Goal: Task Accomplishment & Management: Use online tool/utility

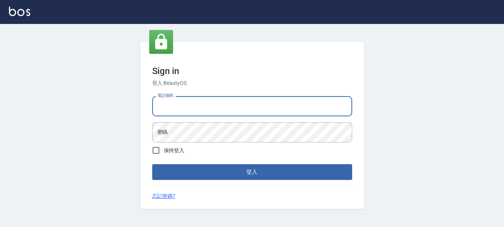
click at [262, 101] on input "電話號碼" at bounding box center [252, 106] width 200 height 20
type input "0989239739"
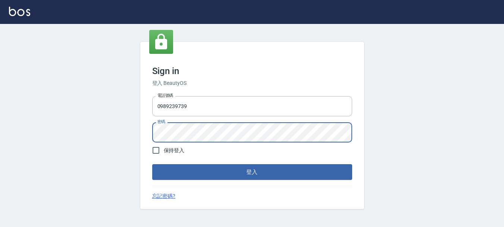
click at [152, 164] on button "登入" at bounding box center [252, 172] width 200 height 16
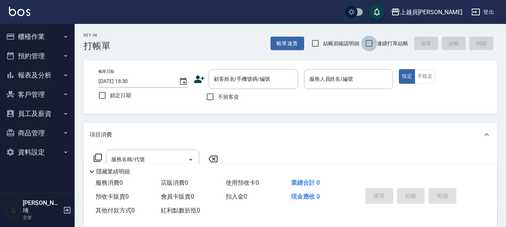
click at [371, 36] on input "連續打單結帳" at bounding box center [369, 43] width 16 height 16
checkbox input "true"
drag, startPoint x: 213, startPoint y: 101, endPoint x: 223, endPoint y: 93, distance: 12.2
click at [213, 100] on input "不留客資" at bounding box center [210, 97] width 16 height 16
checkbox input "true"
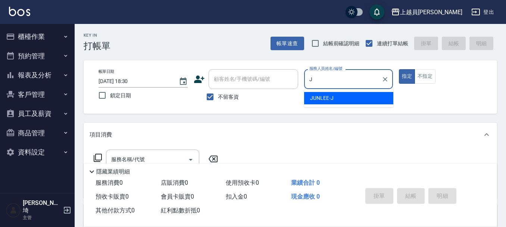
type input "[PERSON_NAME]"
type button "true"
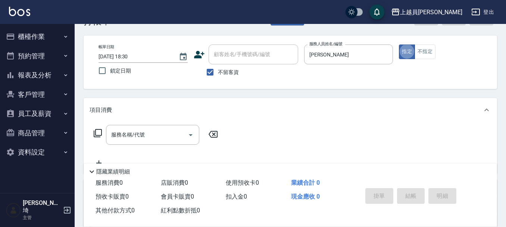
scroll to position [37, 0]
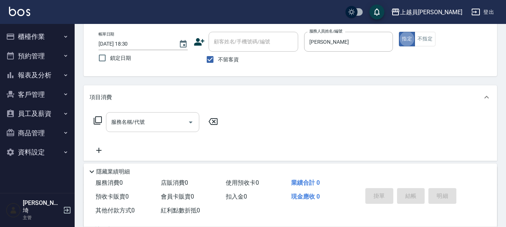
click at [157, 128] on input "服務名稱/代號" at bounding box center [146, 121] width 75 height 13
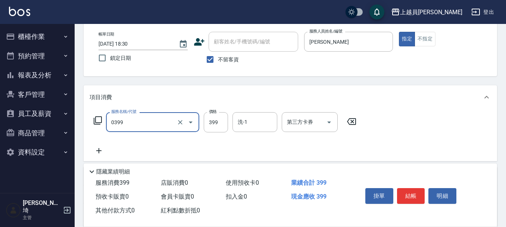
type input "海鹽SPA(0399)"
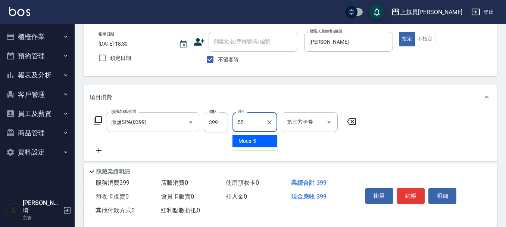
type input "妞妞-55"
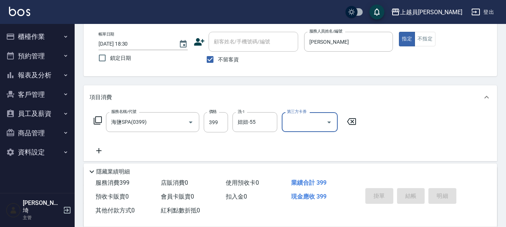
type input "[DATE] 18:31"
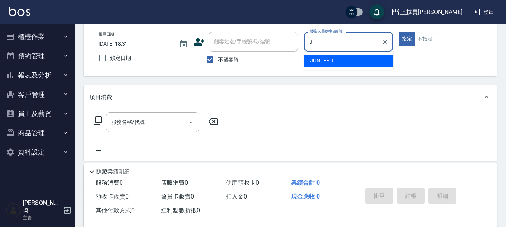
type input "[PERSON_NAME]"
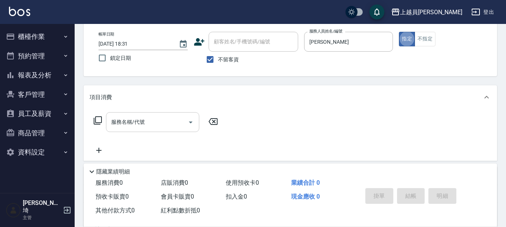
click at [144, 114] on div "服務名稱/代號" at bounding box center [152, 122] width 93 height 20
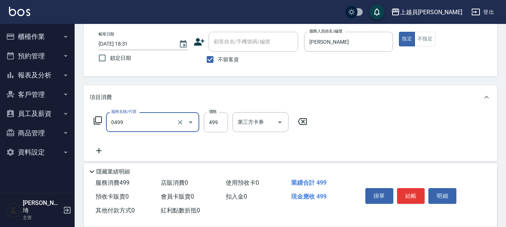
type input "去角質洗髮(0499)"
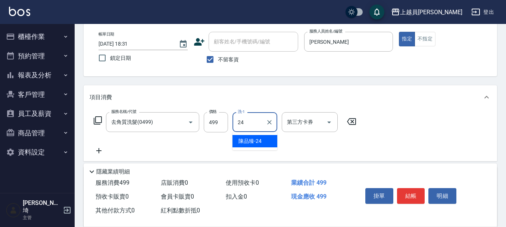
type input "[PERSON_NAME]-24"
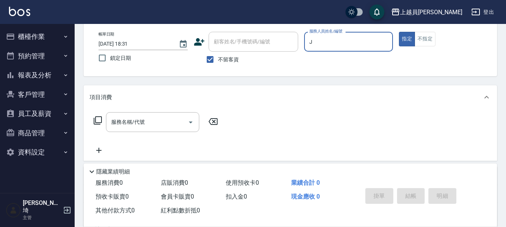
type input "[PERSON_NAME]"
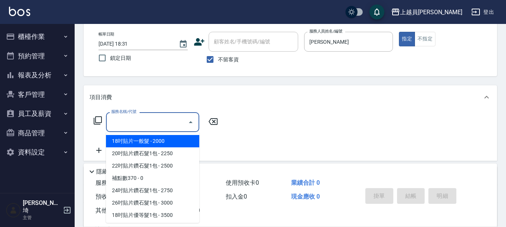
click at [123, 124] on input "服務名稱/代號" at bounding box center [146, 121] width 75 height 13
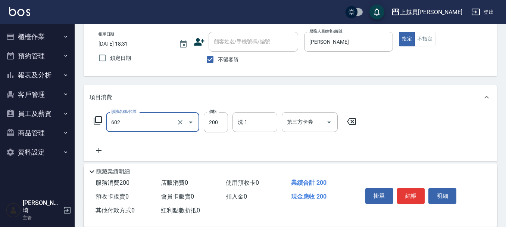
type input "一般洗髮(602)"
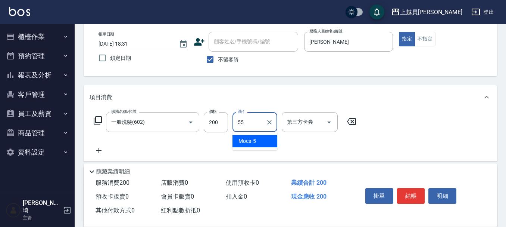
type input "妞妞-55"
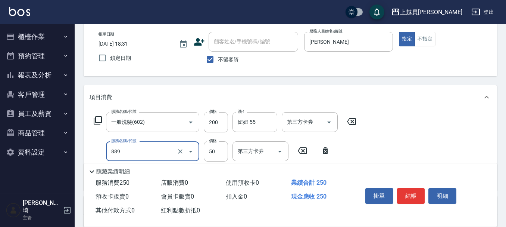
type input "精油(889)"
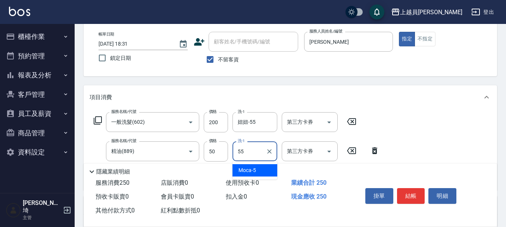
type input "妞妞-55"
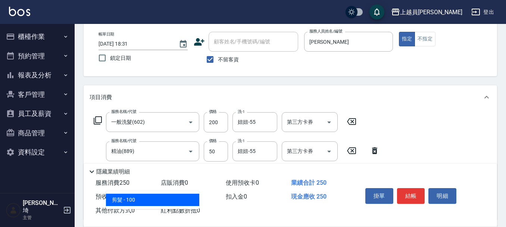
type input "剪髮(302)"
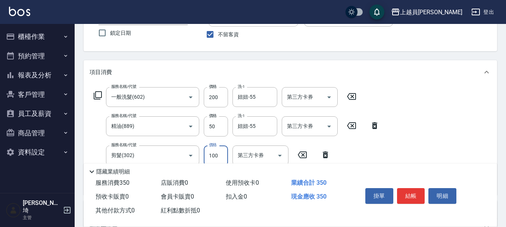
scroll to position [75, 0]
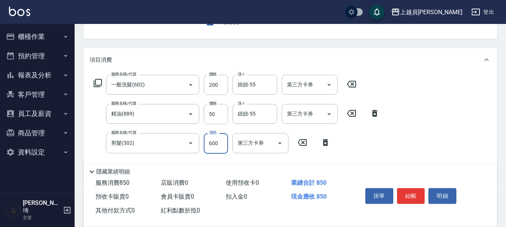
type input "600"
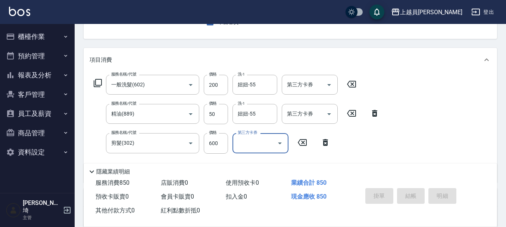
type input "[DATE] 18:32"
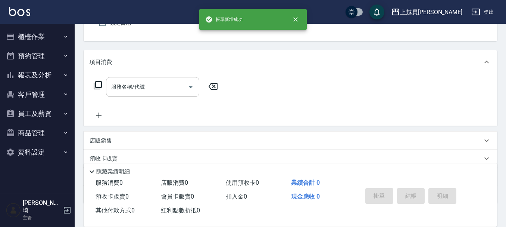
type input "[PERSON_NAME]"
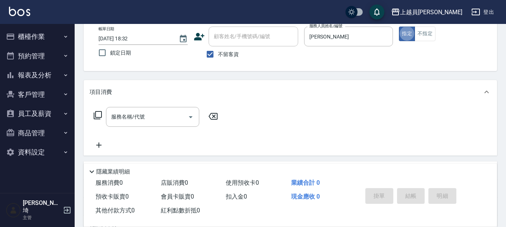
scroll to position [32, 0]
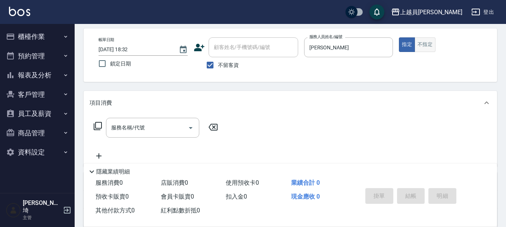
click at [425, 38] on button "不指定" at bounding box center [425, 44] width 21 height 15
click at [149, 119] on div "服務名稱/代號" at bounding box center [152, 128] width 93 height 20
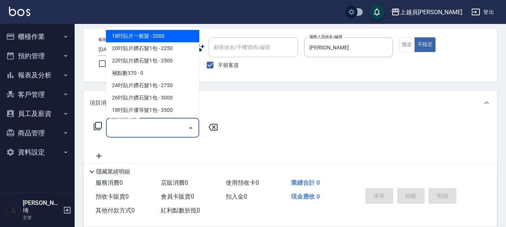
type input "0"
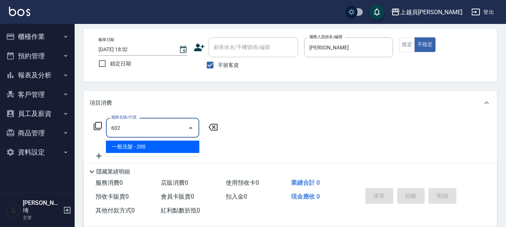
type input "一般洗髮(602)"
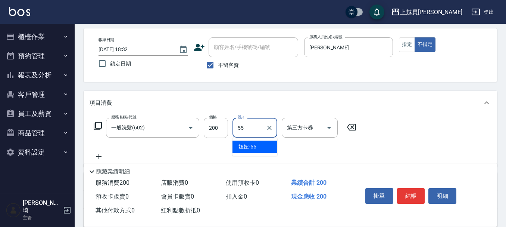
type input "妞妞-55"
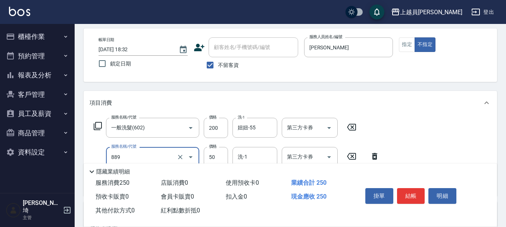
type input "精油(889)"
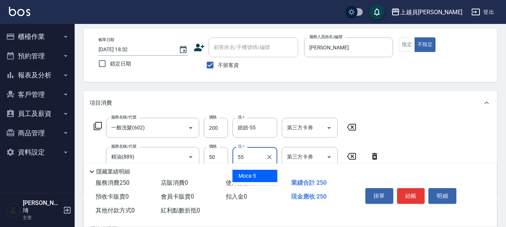
type input "妞妞-55"
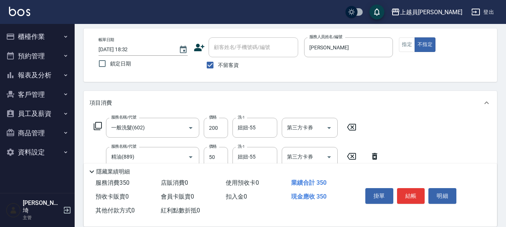
type input "剪髮(302)"
type input "130"
type input "瞬間保養(415)"
type input "妞妞-55"
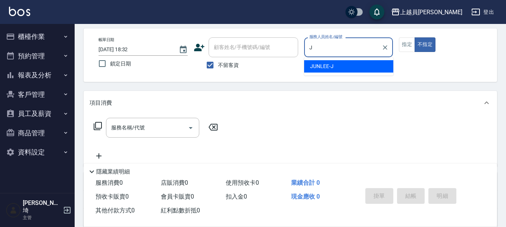
type input "[PERSON_NAME]"
type button "false"
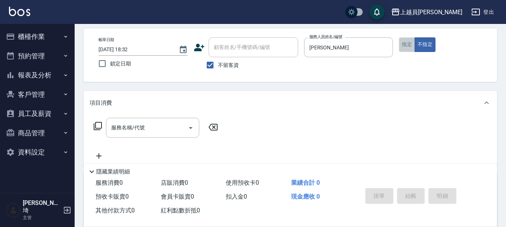
drag, startPoint x: 411, startPoint y: 43, endPoint x: 368, endPoint y: 43, distance: 43.3
click at [411, 43] on button "指定" at bounding box center [407, 44] width 16 height 15
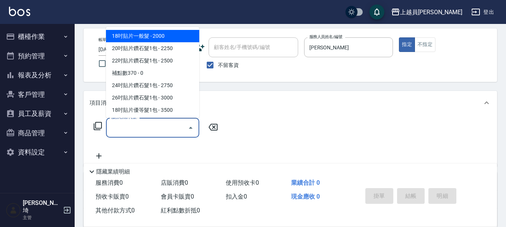
click at [169, 129] on input "服務名稱/代號" at bounding box center [146, 127] width 75 height 13
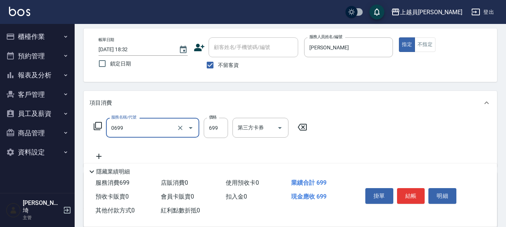
type input "精油洗髮(0699)"
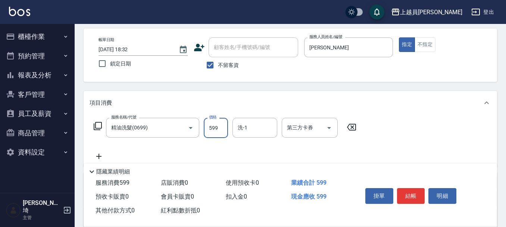
type input "599"
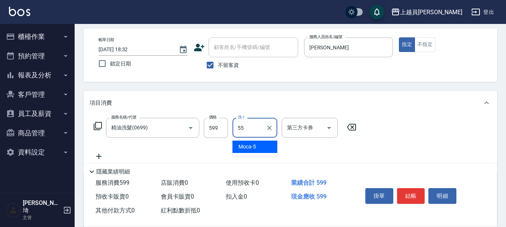
type input "妞妞-55"
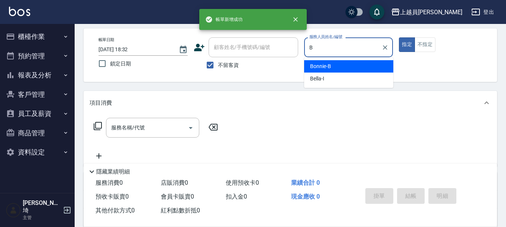
type input "Bonnie-B"
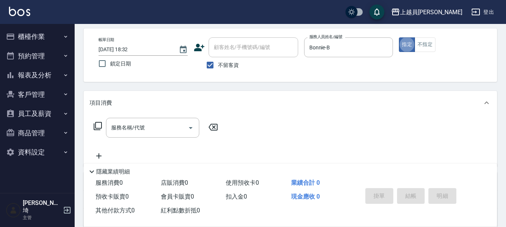
click at [136, 125] on div "服務名稱/代號 服務名稱/代號" at bounding box center [152, 128] width 93 height 20
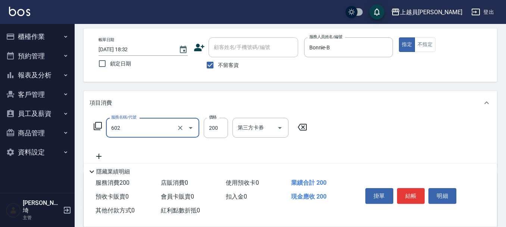
type input "一般洗髮(602)"
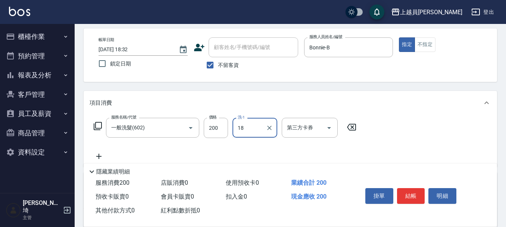
type input "[PERSON_NAME]-18"
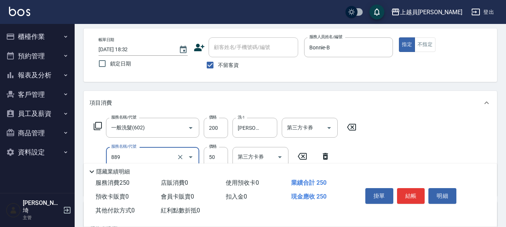
type input "精油(889)"
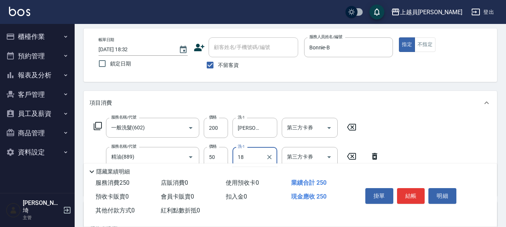
type input "[PERSON_NAME]-18"
type input "瞬間保養(415)"
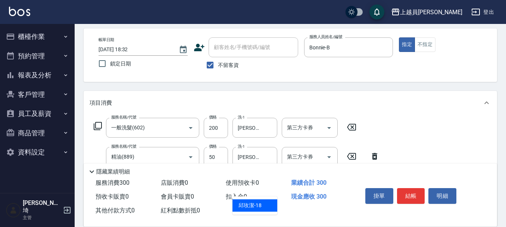
type input "[PERSON_NAME]-18"
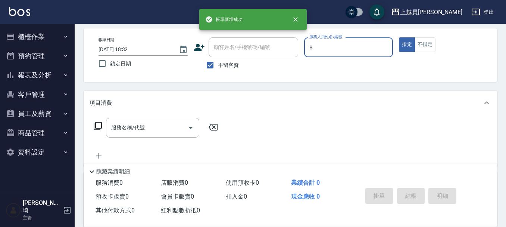
type input "Bonnie-B"
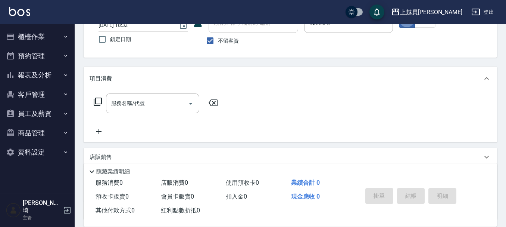
scroll to position [69, 0]
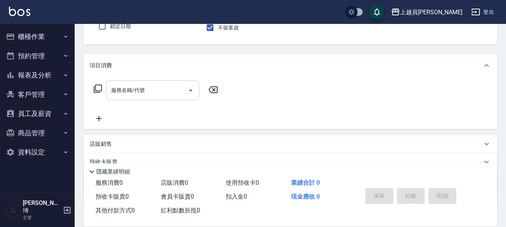
drag, startPoint x: 160, startPoint y: 99, endPoint x: 178, endPoint y: 92, distance: 19.6
click at [160, 98] on div "服務名稱/代號" at bounding box center [152, 90] width 93 height 20
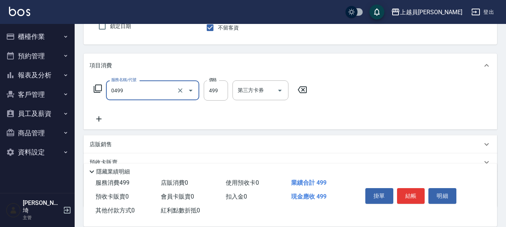
type input "去角質洗髮(0499)"
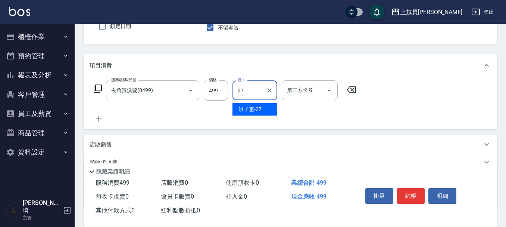
type input "[PERSON_NAME]-27"
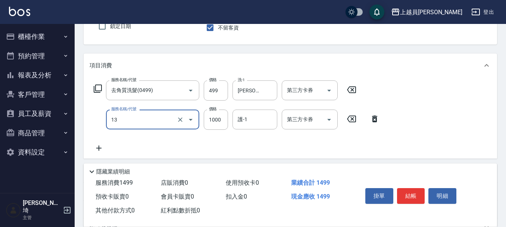
type input "酵素護髮(13)"
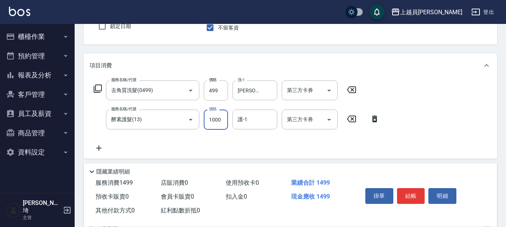
click at [220, 121] on input "1000" at bounding box center [216, 119] width 24 height 20
type input "1200"
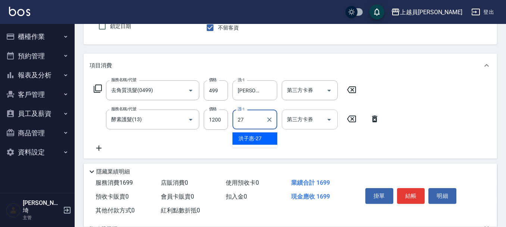
type input "[PERSON_NAME]-27"
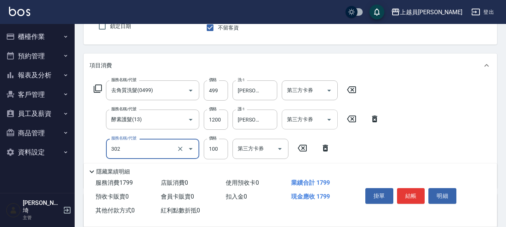
type input "剪髮(302)"
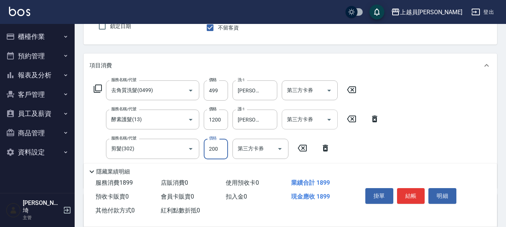
type input "200"
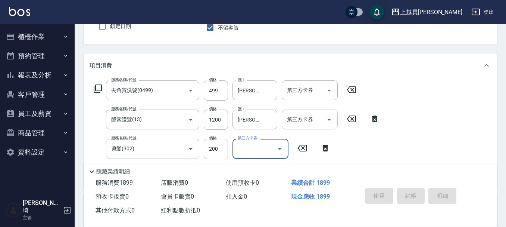
type input "[DATE] 18:33"
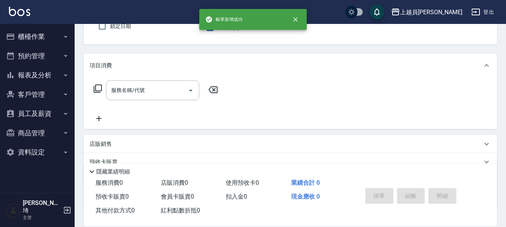
type input "Bonnie-B"
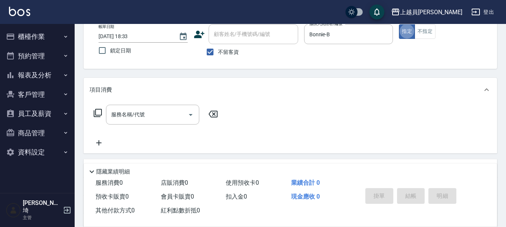
scroll to position [32, 0]
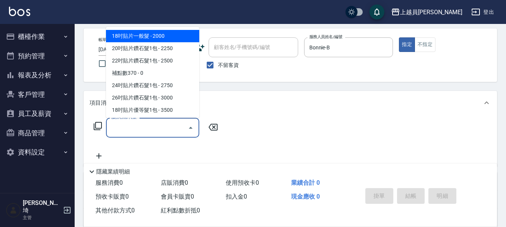
click at [153, 122] on input "服務名稱/代號" at bounding box center [146, 127] width 75 height 13
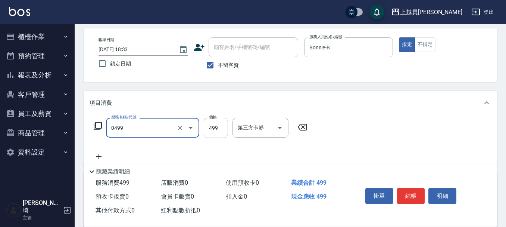
type input "去角質洗髮(0499)"
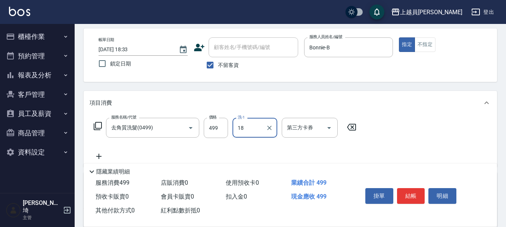
type input "[PERSON_NAME]-18"
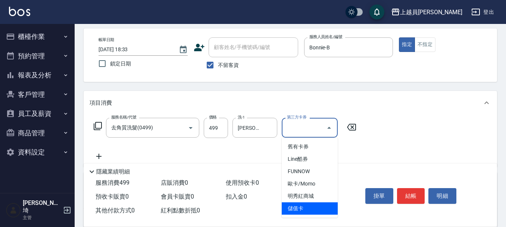
type input "儲值卡"
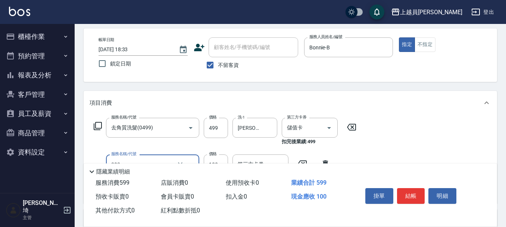
type input "剪髮(302)"
type input "200"
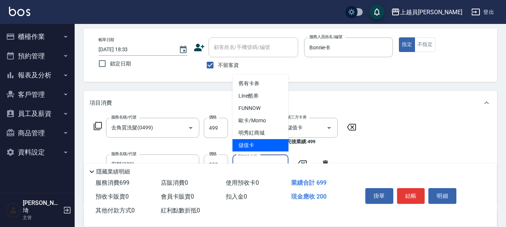
type input "儲值卡"
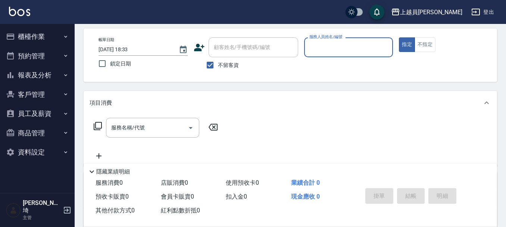
click at [399, 37] on button "指定" at bounding box center [407, 44] width 16 height 15
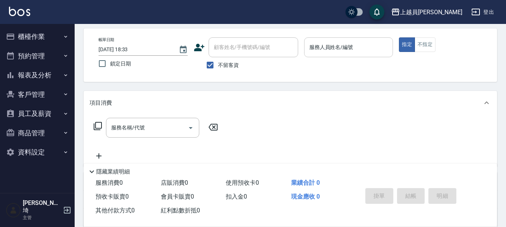
click at [360, 47] on input "服務人員姓名/編號" at bounding box center [349, 47] width 82 height 13
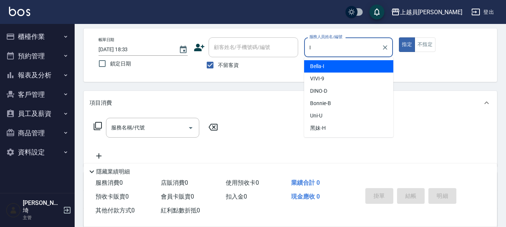
type input "Bella-I"
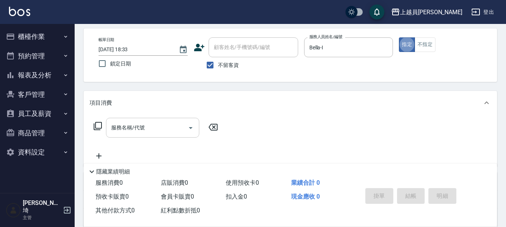
click at [155, 132] on input "服務名稱/代號" at bounding box center [146, 127] width 75 height 13
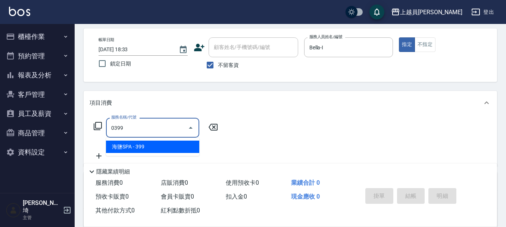
type input "海鹽SPA(0399)"
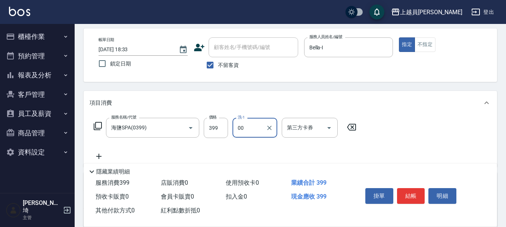
type input "苓苓-00"
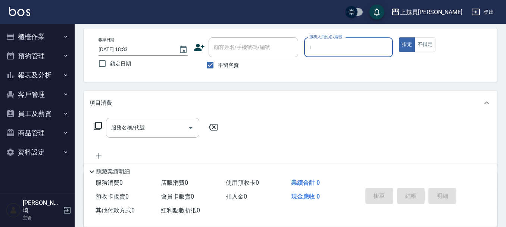
type input "Bella-I"
drag, startPoint x: 149, startPoint y: 134, endPoint x: 197, endPoint y: 121, distance: 49.9
click at [158, 131] on input "服務名稱/代號" at bounding box center [146, 127] width 75 height 13
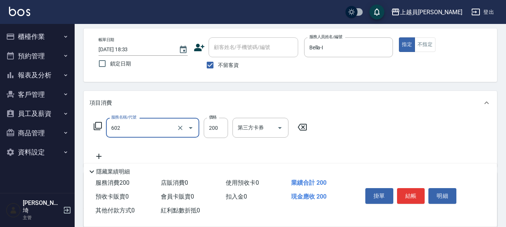
type input "一般洗髮(602)"
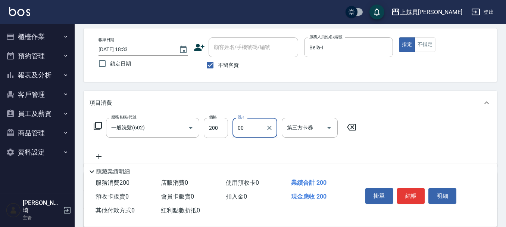
type input "苓苓-00"
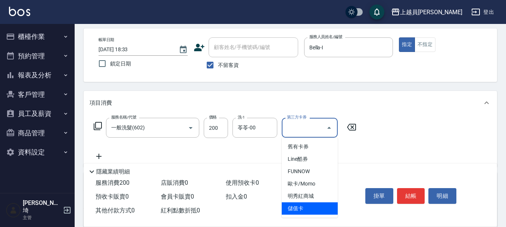
type input "儲值卡"
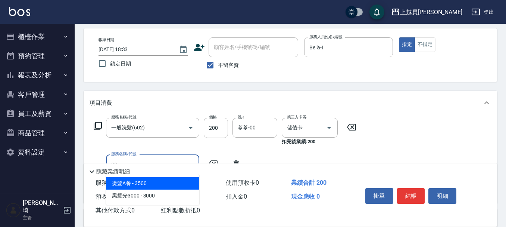
type input "302"
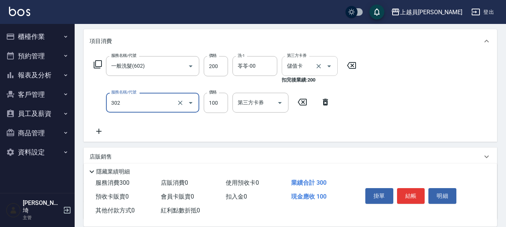
scroll to position [106, 0]
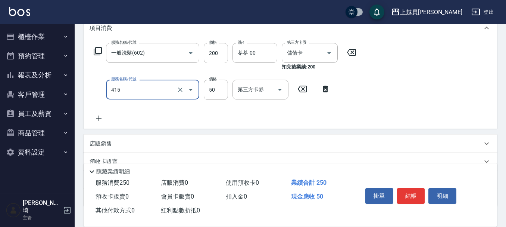
type input "瞬間保養(415)"
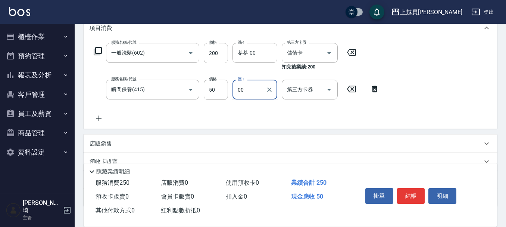
type input "苓苓-00"
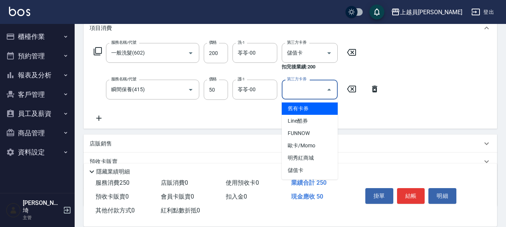
type input "儲值卡"
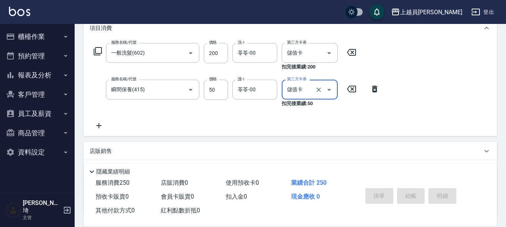
scroll to position [0, 0]
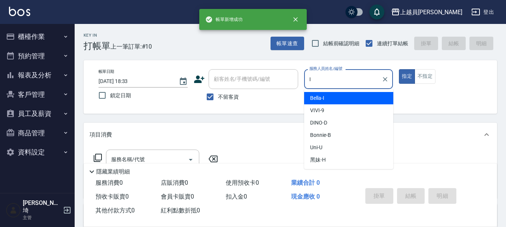
type input "Bella-I"
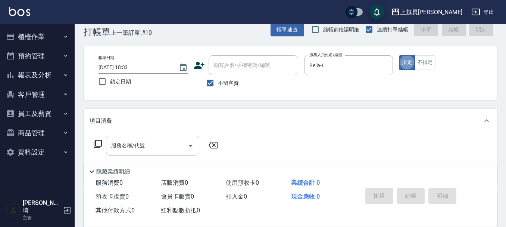
scroll to position [37, 0]
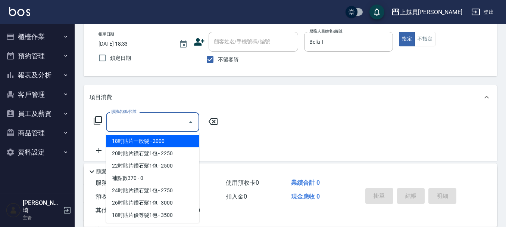
drag, startPoint x: 166, startPoint y: 125, endPoint x: 398, endPoint y: 110, distance: 233.0
click at [168, 124] on input "服務名稱/代號" at bounding box center [146, 121] width 75 height 13
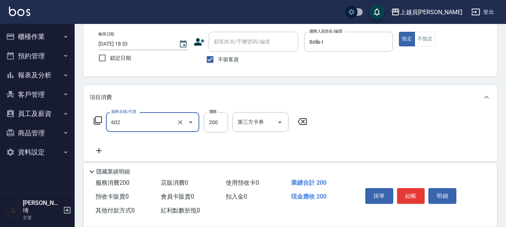
type input "一般洗髮(602)"
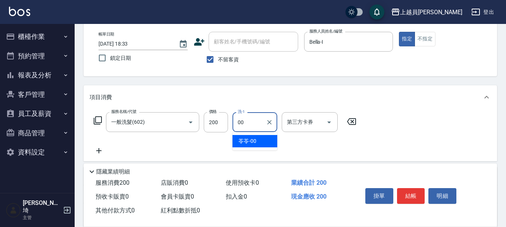
type input "苓苓-00"
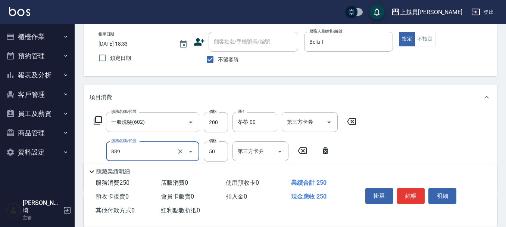
type input "精油(889)"
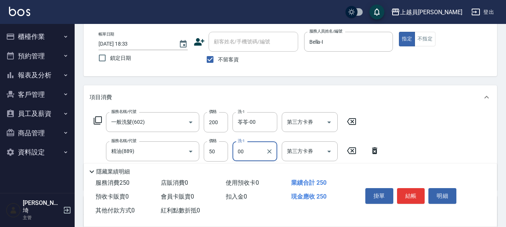
type input "苓苓-00"
type input "瞬間保養(415)"
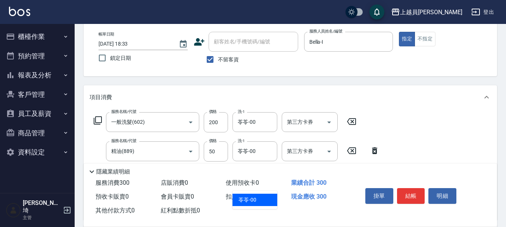
type input "苓苓-00"
type input "剪髮(302)"
type input "200"
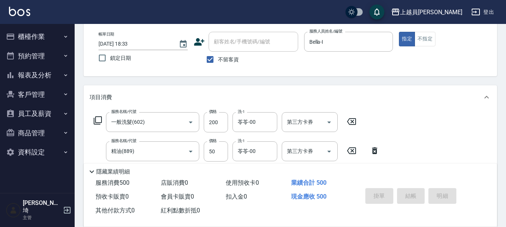
type input "[DATE] 18:34"
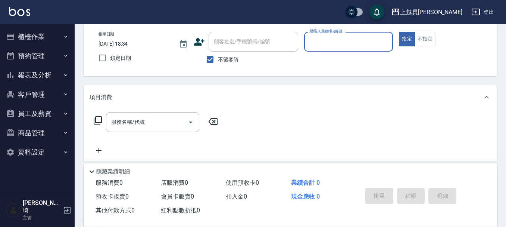
click at [399, 32] on button "指定" at bounding box center [407, 39] width 16 height 15
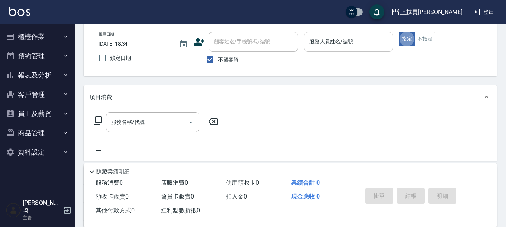
click at [381, 37] on input "服務人員姓名/編號" at bounding box center [349, 41] width 82 height 13
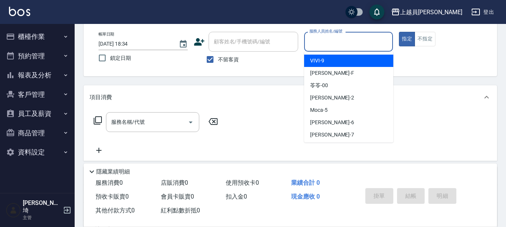
type input "VIVI-9"
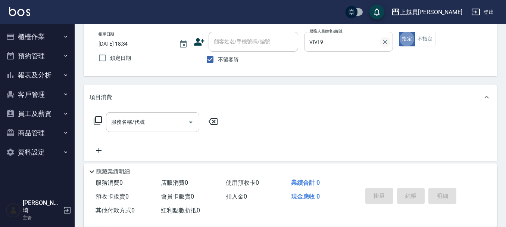
click at [382, 40] on icon "Clear" at bounding box center [384, 41] width 7 height 7
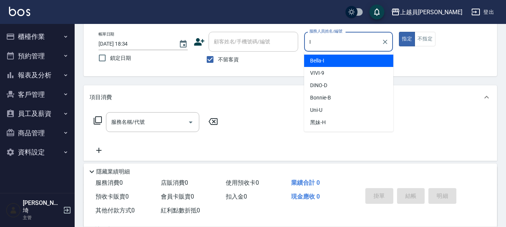
type input "Bella-I"
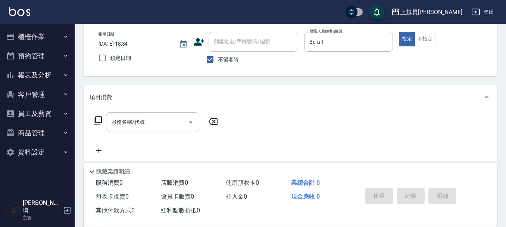
click at [159, 134] on div "服務名稱/代號 服務名稱/代號" at bounding box center [156, 133] width 133 height 43
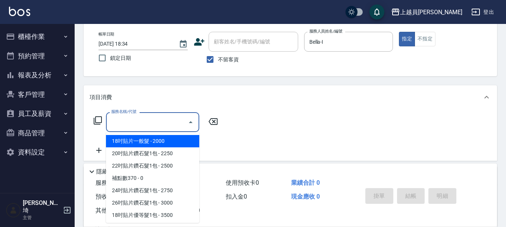
drag, startPoint x: 161, startPoint y: 121, endPoint x: 166, endPoint y: 117, distance: 6.6
click at [162, 120] on input "服務名稱/代號" at bounding box center [146, 121] width 75 height 13
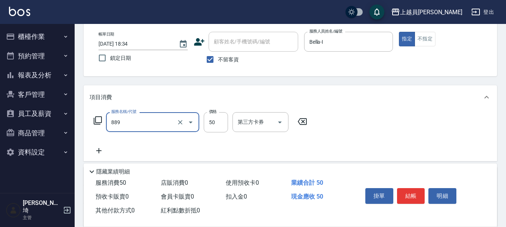
type input "精油(889)"
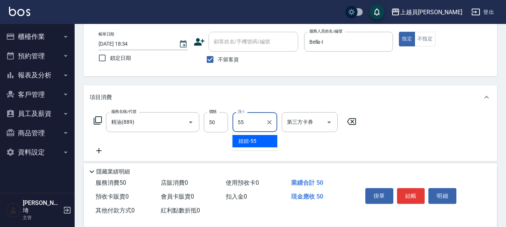
type input "妞妞-55"
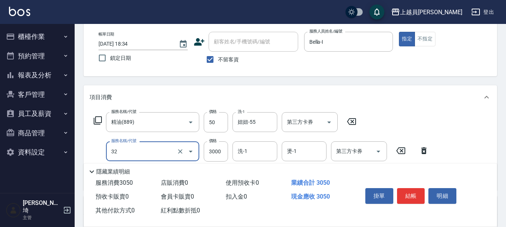
type input "染髮A餐(32)"
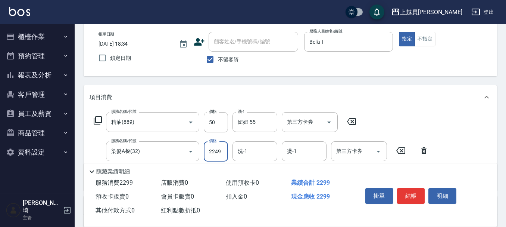
scroll to position [0, 0]
type input "2499"
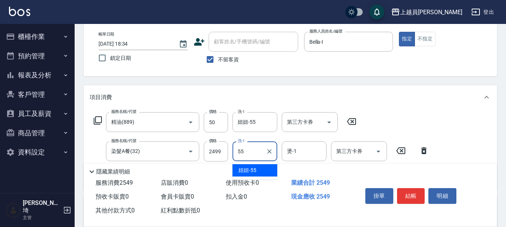
type input "妞妞-55"
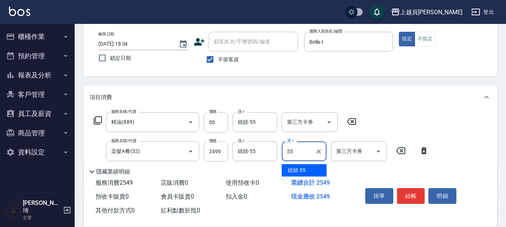
type input "妞妞-55"
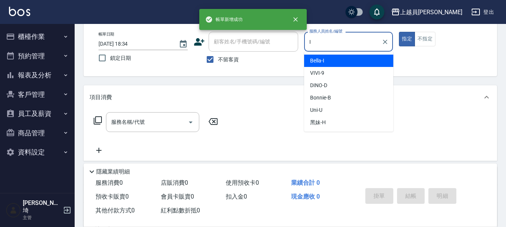
type input "Bella-I"
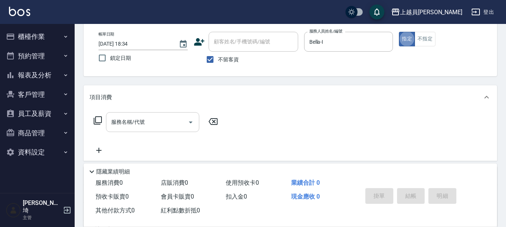
click at [154, 115] on div "服務名稱/代號" at bounding box center [152, 122] width 93 height 20
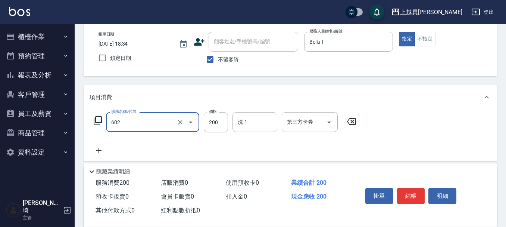
type input "一般洗髮(602)"
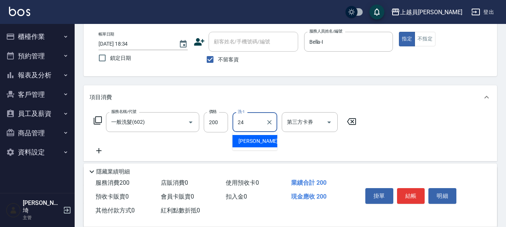
type input "[PERSON_NAME]-24"
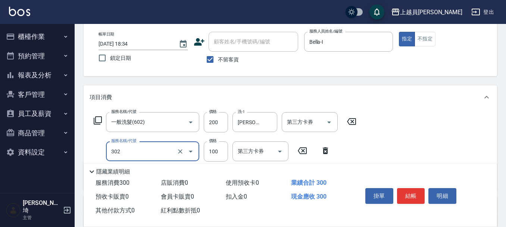
type input "剪髮(302)"
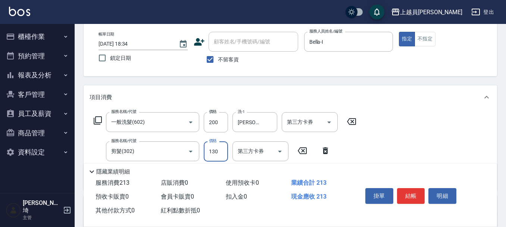
type input "130"
type input "精油(889)"
type input "[PERSON_NAME]-24"
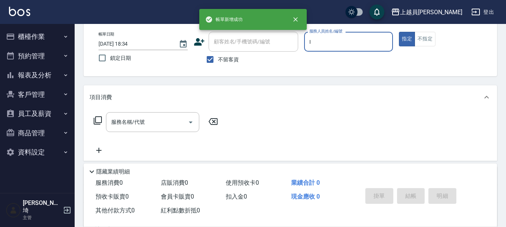
type input "Bella-I"
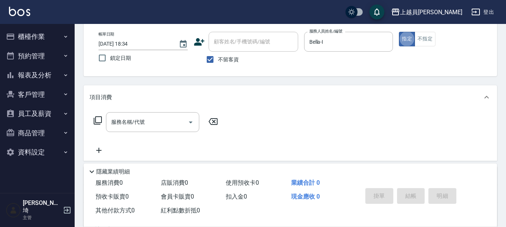
drag, startPoint x: 143, startPoint y: 115, endPoint x: 180, endPoint y: 109, distance: 37.1
click at [143, 116] on div "服務名稱/代號" at bounding box center [152, 122] width 93 height 20
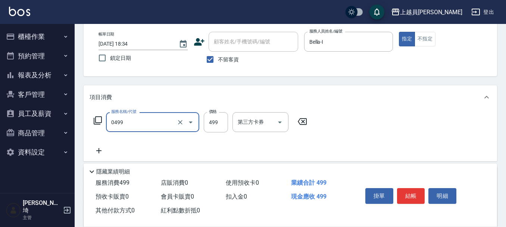
type input "去角質洗髮(0499)"
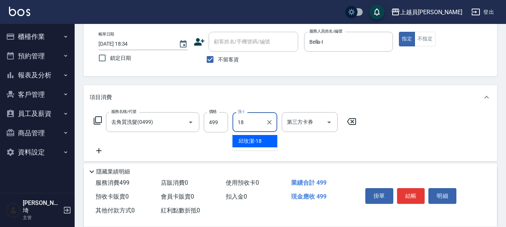
type input "[PERSON_NAME]-18"
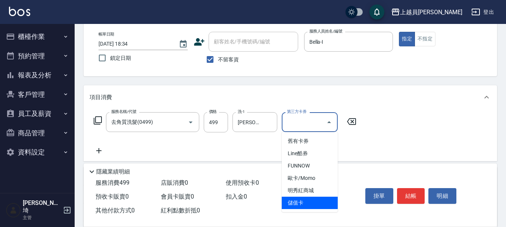
type input "儲值卡"
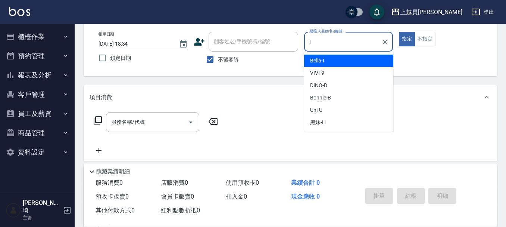
type input "Bella-I"
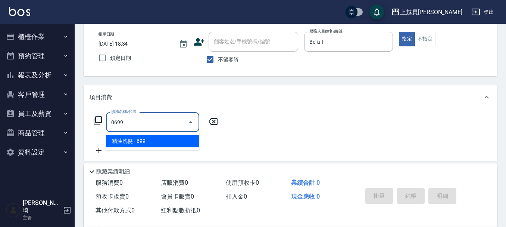
type input "精油洗髮(0699)"
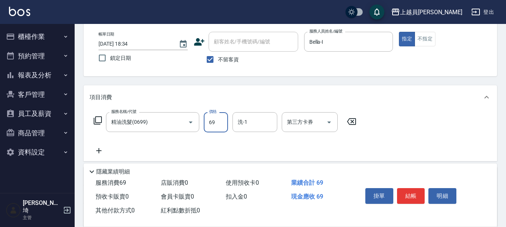
type input "699"
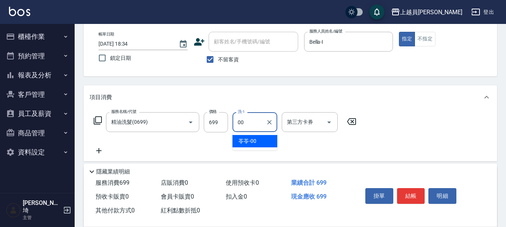
type input "苓苓-00"
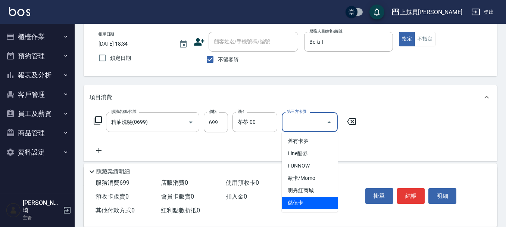
type input "儲值卡"
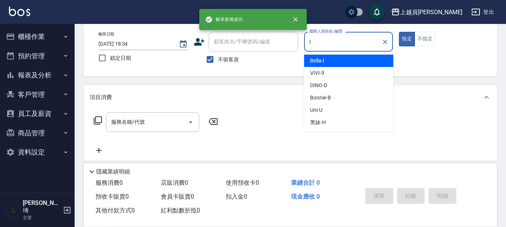
type input "Bella-I"
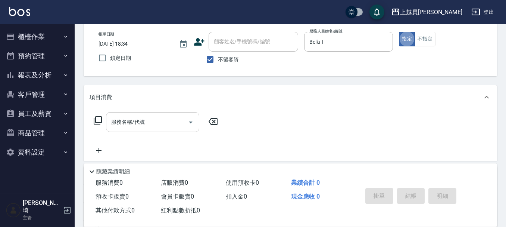
click at [166, 124] on input "服務名稱/代號" at bounding box center [146, 121] width 75 height 13
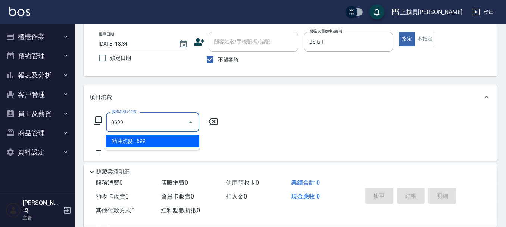
type input "精油洗髮(0699)"
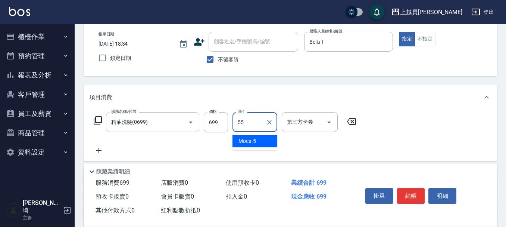
type input "妞妞-55"
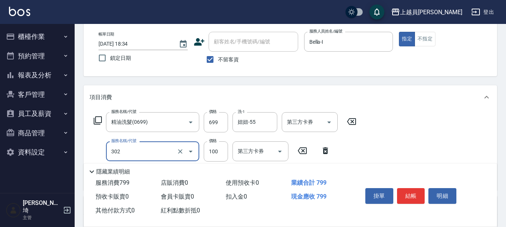
type input "剪髮(302)"
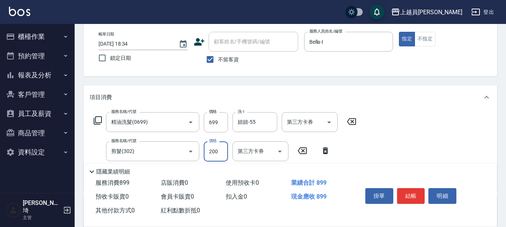
type input "200"
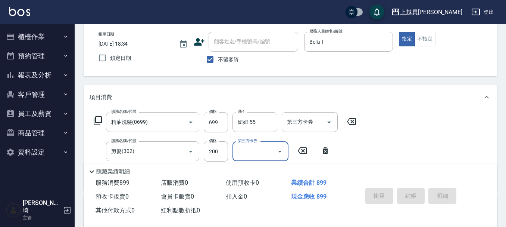
type input "[DATE] 18:35"
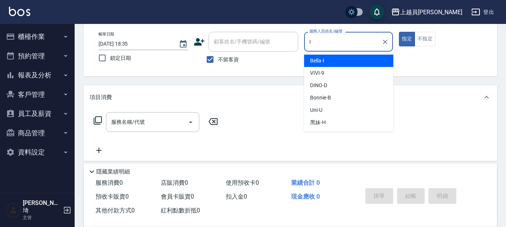
type input "Bella-I"
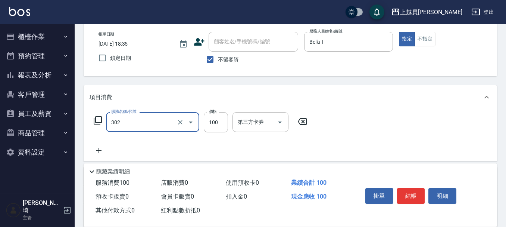
type input "剪髮(302)"
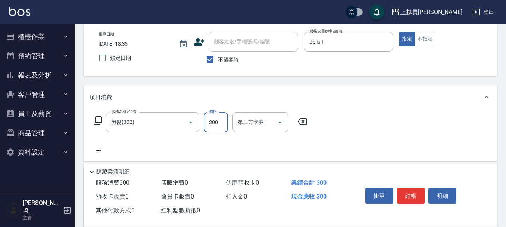
type input "300"
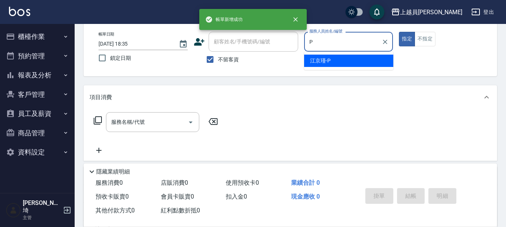
type input "[PERSON_NAME]-P"
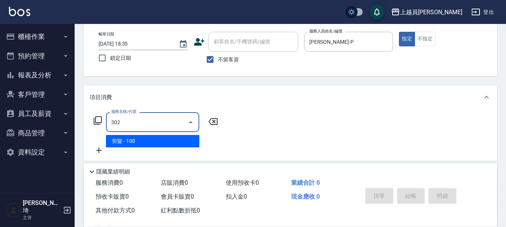
type input "剪髮(302)"
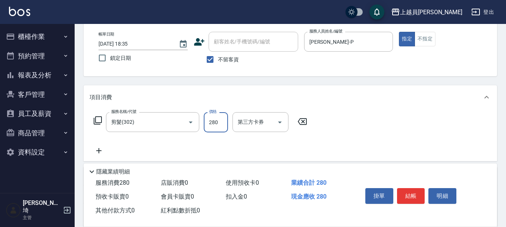
type input "280"
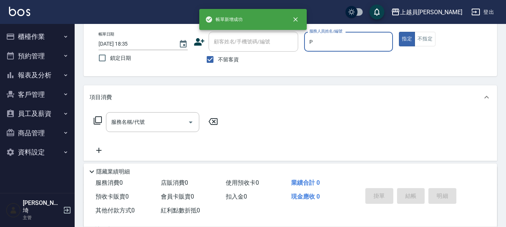
type input "[PERSON_NAME]-P"
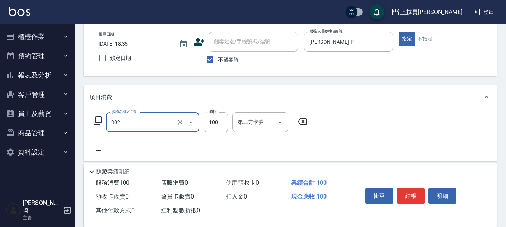
type input "剪髮(302)"
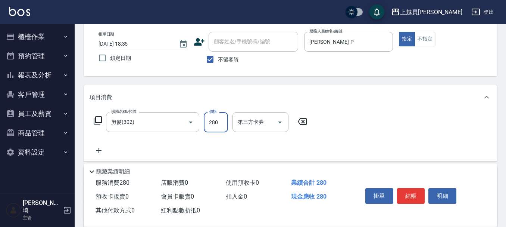
type input "280"
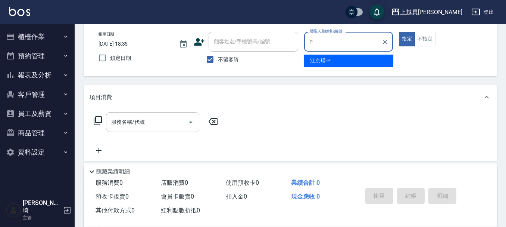
type input "[PERSON_NAME]-P"
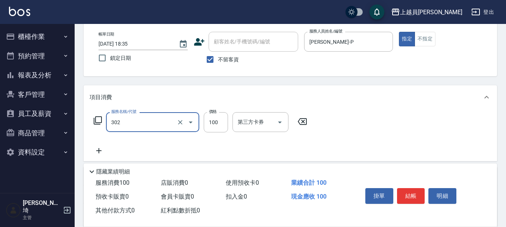
type input "剪髮(302)"
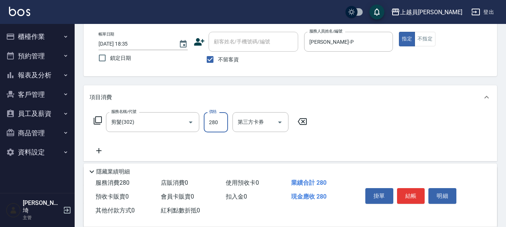
type input "280"
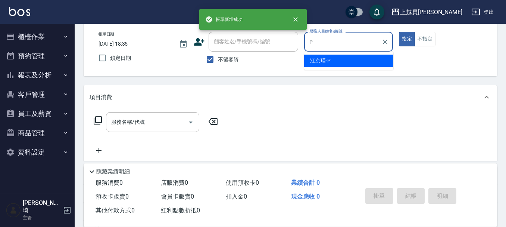
type input "[PERSON_NAME]-P"
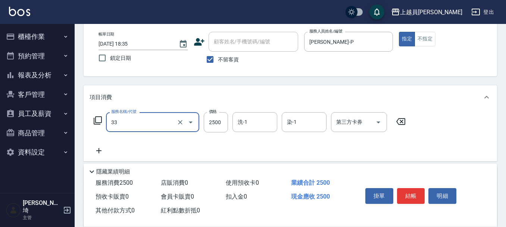
type input "染髮B餐(33)"
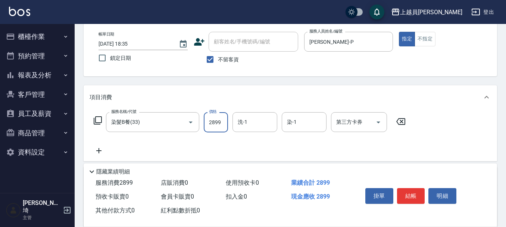
type input "2899"
type input "1"
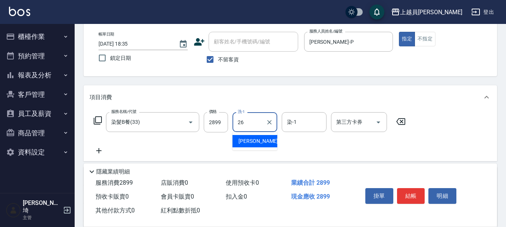
type input "[PERSON_NAME]-26"
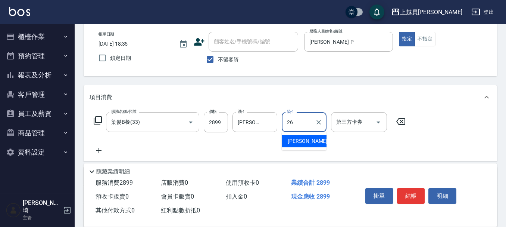
type input "[PERSON_NAME]-26"
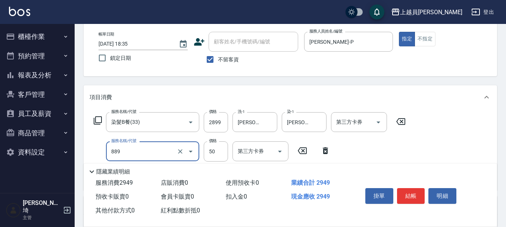
type input "精油(889)"
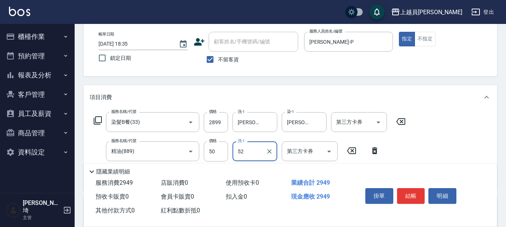
type input "5"
type input "[PERSON_NAME]-26"
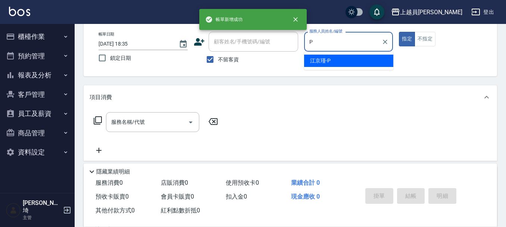
type input "[PERSON_NAME]-P"
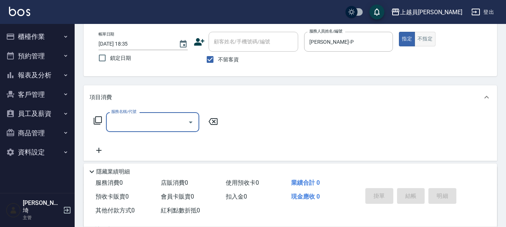
click at [425, 38] on button "不指定" at bounding box center [425, 39] width 21 height 15
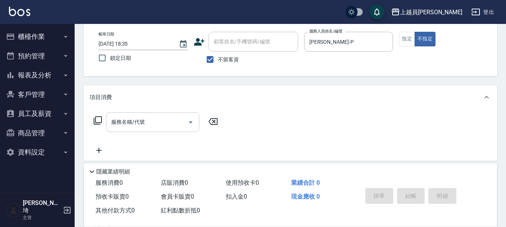
click at [133, 115] on div "服務名稱/代號" at bounding box center [152, 122] width 93 height 20
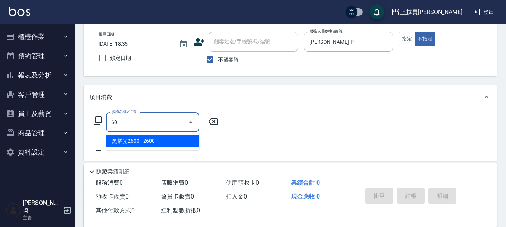
type input "6"
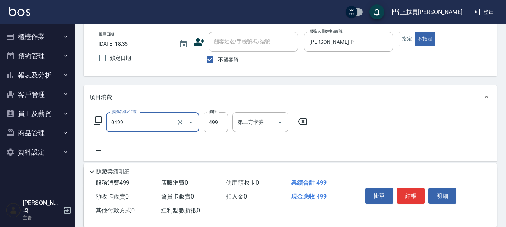
type input "去角質洗髮(0499)"
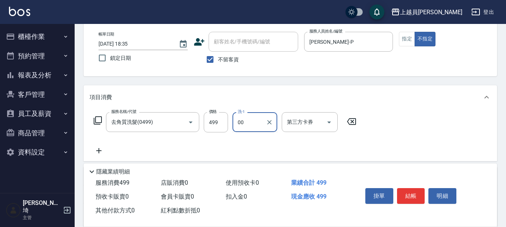
type input "苓苓-00"
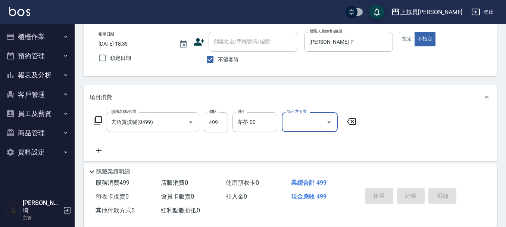
type input "[DATE] 18:36"
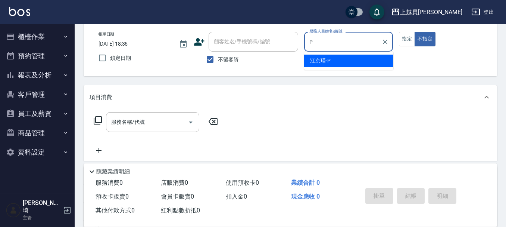
type input "[PERSON_NAME]-P"
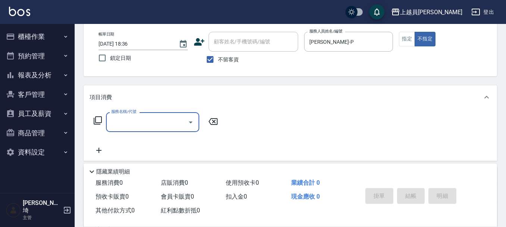
type input "3"
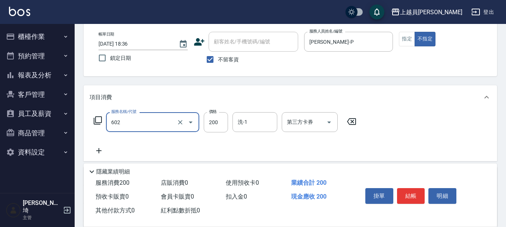
type input "一般洗髮(602)"
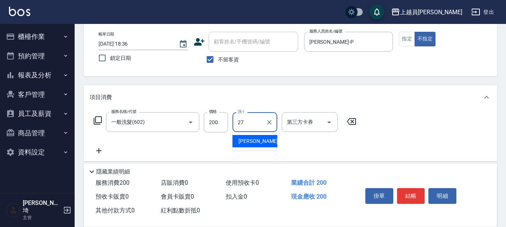
type input "[PERSON_NAME]-27"
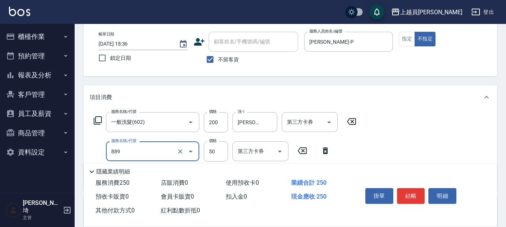
type input "精油(889)"
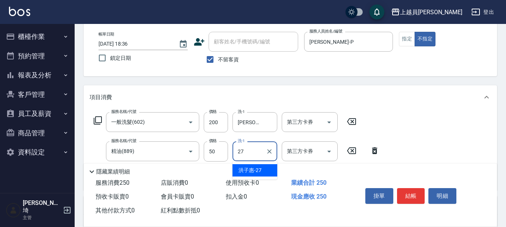
type input "[PERSON_NAME]-27"
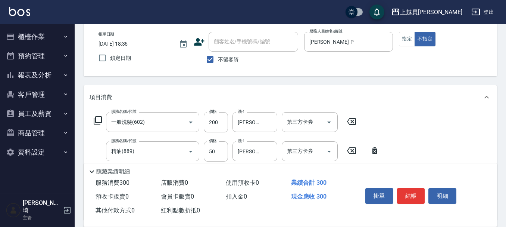
type input "瞬間保養(415)"
type input "[PERSON_NAME]-27"
type input "剪髮(302)"
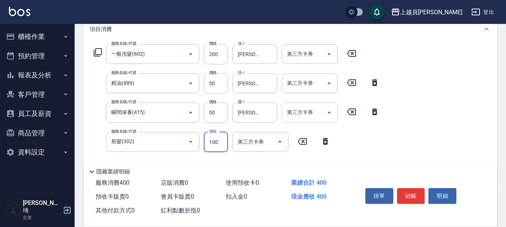
scroll to position [112, 0]
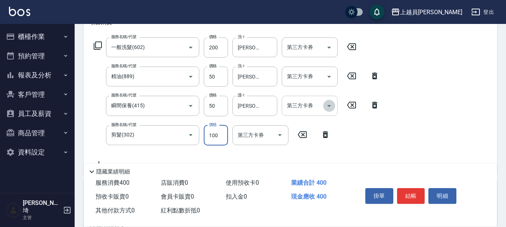
click at [324, 106] on button "Open" at bounding box center [329, 106] width 12 height 12
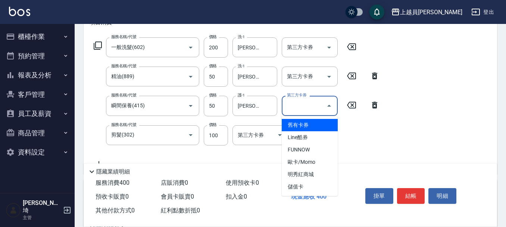
click at [352, 105] on icon at bounding box center [351, 105] width 9 height 7
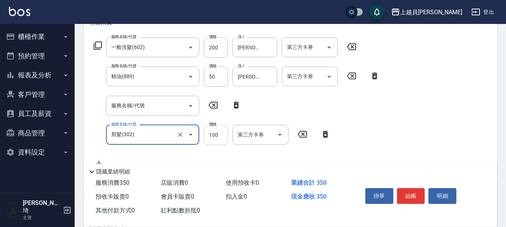
click at [216, 134] on input "100" at bounding box center [216, 135] width 24 height 20
type input "180"
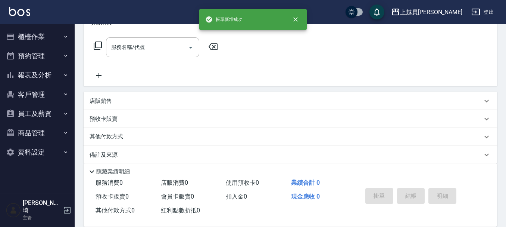
scroll to position [0, 0]
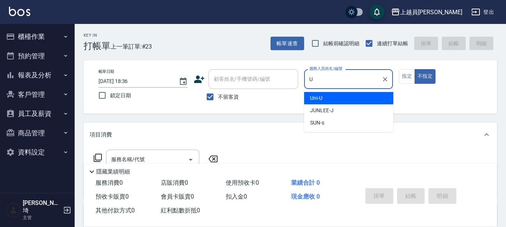
type input "Uni-U"
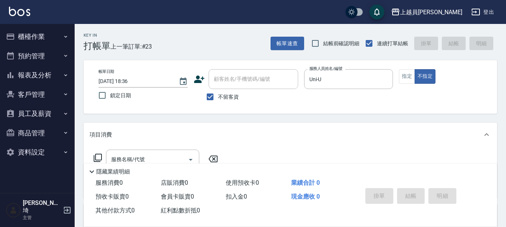
click at [410, 69] on div "帳單日期 [DATE] 18:36 鎖定日期 顧客姓名/手機號碼/編號 顧客姓名/手機號碼/編號 不留客資 服務人員姓名/編號 Uni-U 服務人員姓名/編號…" at bounding box center [291, 86] width 414 height 53
click at [397, 78] on div "帳單日期 [DATE] 18:36 鎖定日期 顧客姓名/手機號碼/編號 顧客姓名/手機號碼/編號 不留客資 服務人員姓名/編號 Uni-U 服務人員姓名/編號…" at bounding box center [291, 86] width 396 height 35
click at [405, 76] on button "指定" at bounding box center [407, 76] width 16 height 15
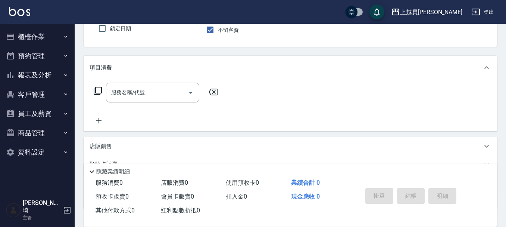
scroll to position [75, 0]
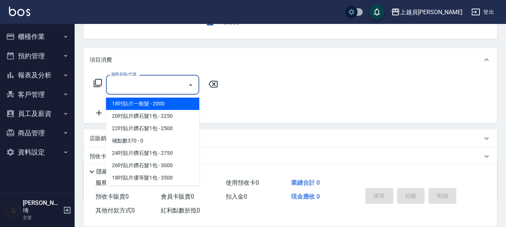
drag, startPoint x: 165, startPoint y: 81, endPoint x: 211, endPoint y: 88, distance: 46.8
click at [167, 81] on input "服務名稱/代號" at bounding box center [146, 84] width 75 height 13
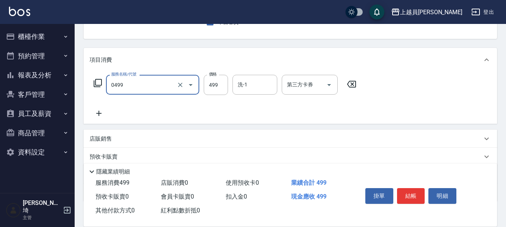
type input "去角質洗髮(0499)"
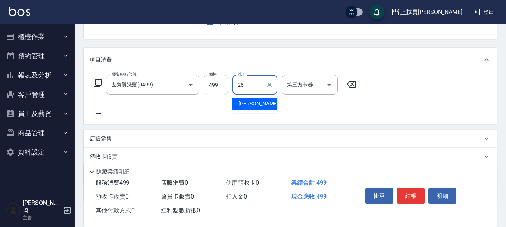
type input "[PERSON_NAME]-26"
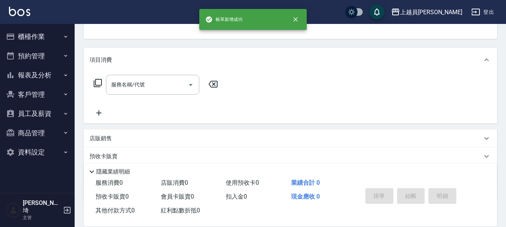
scroll to position [72, 0]
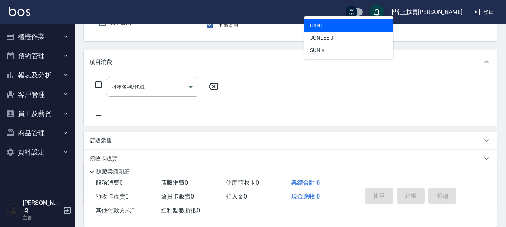
type input "Uni-U"
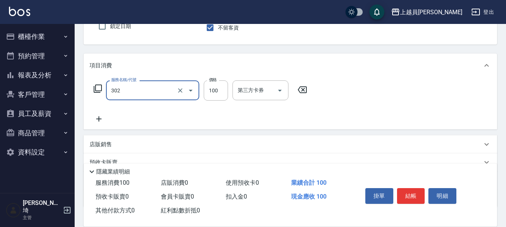
type input "剪髮(302)"
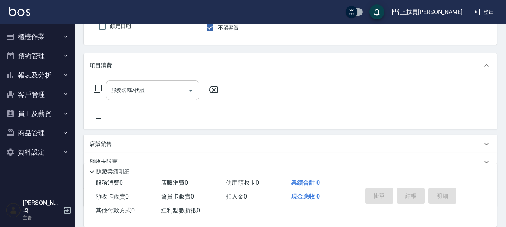
drag, startPoint x: 143, startPoint y: 86, endPoint x: 155, endPoint y: 86, distance: 12.7
click at [143, 86] on input "服務名稱/代號" at bounding box center [146, 90] width 75 height 13
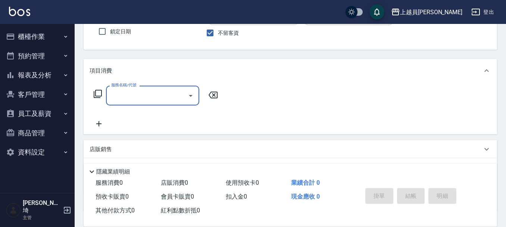
scroll to position [0, 0]
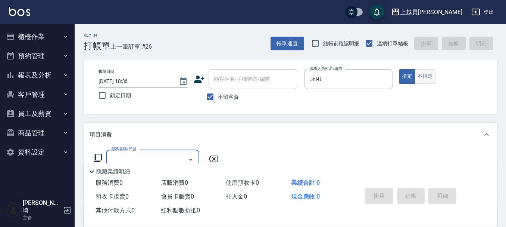
drag, startPoint x: 433, startPoint y: 77, endPoint x: 430, endPoint y: 74, distance: 4.3
click at [433, 77] on button "不指定" at bounding box center [425, 76] width 21 height 15
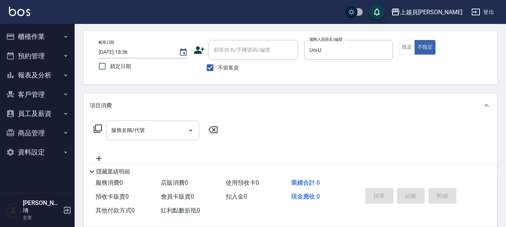
scroll to position [37, 0]
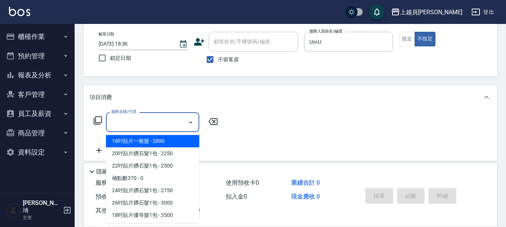
drag, startPoint x: 153, startPoint y: 121, endPoint x: 509, endPoint y: 128, distance: 356.1
click at [155, 121] on input "服務名稱/代號" at bounding box center [146, 121] width 75 height 13
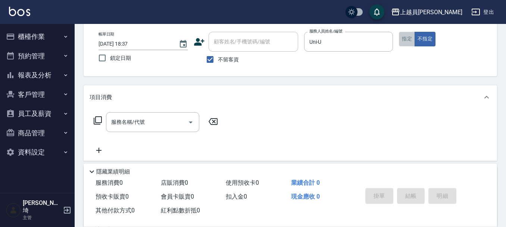
click at [409, 38] on button "指定" at bounding box center [407, 39] width 16 height 15
drag, startPoint x: 138, startPoint y: 120, endPoint x: 314, endPoint y: 143, distance: 177.7
click at [141, 119] on div "服務名稱/代號 服務名稱/代號" at bounding box center [152, 122] width 93 height 20
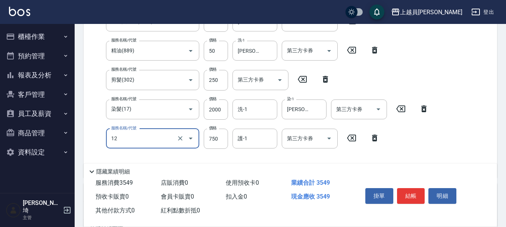
scroll to position [149, 0]
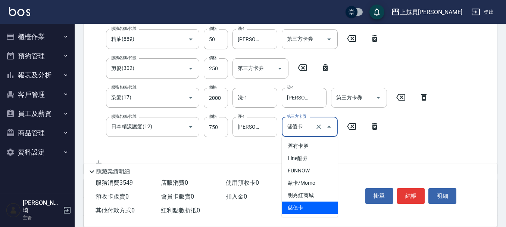
click at [382, 91] on div at bounding box center [378, 98] width 11 height 20
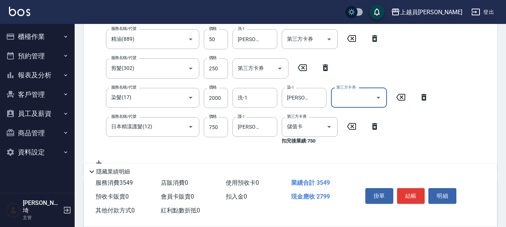
drag, startPoint x: 382, startPoint y: 91, endPoint x: 379, endPoint y: 96, distance: 5.1
click at [381, 93] on div at bounding box center [378, 98] width 11 height 20
click at [375, 99] on icon "Open" at bounding box center [378, 97] width 9 height 9
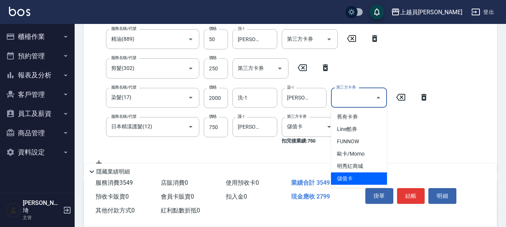
drag, startPoint x: 352, startPoint y: 179, endPoint x: 349, endPoint y: 163, distance: 16.8
click at [352, 179] on span "儲值卡" at bounding box center [359, 178] width 56 height 12
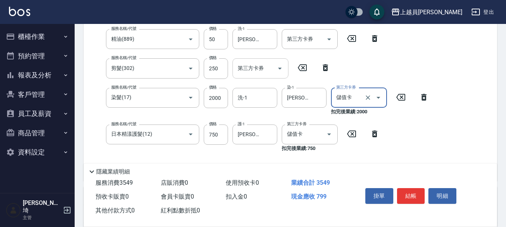
click at [284, 69] on icon "Open" at bounding box center [279, 68] width 9 height 9
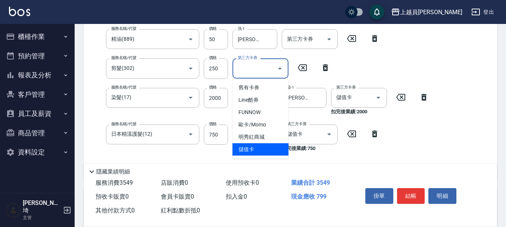
click at [273, 146] on span "儲值卡" at bounding box center [261, 149] width 56 height 12
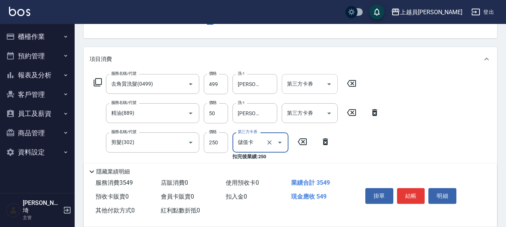
scroll to position [75, 0]
click at [332, 113] on icon "Open" at bounding box center [329, 113] width 9 height 9
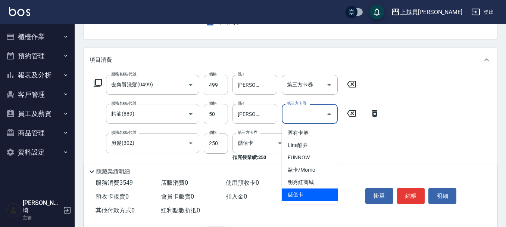
drag, startPoint x: 320, startPoint y: 192, endPoint x: 318, endPoint y: 184, distance: 7.7
click at [319, 190] on span "儲值卡" at bounding box center [310, 194] width 56 height 12
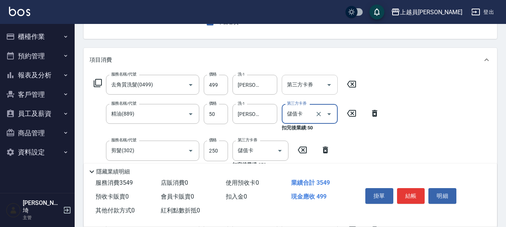
click at [333, 85] on icon "Open" at bounding box center [329, 84] width 9 height 9
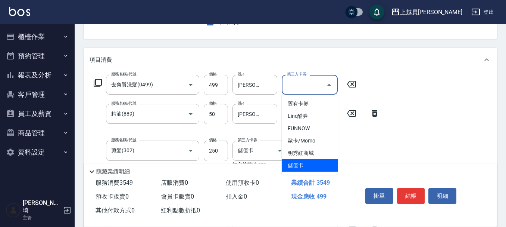
click at [322, 161] on span "儲值卡" at bounding box center [310, 165] width 56 height 12
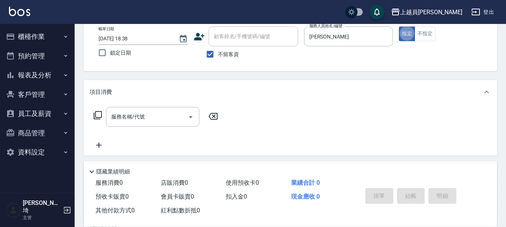
scroll to position [32, 0]
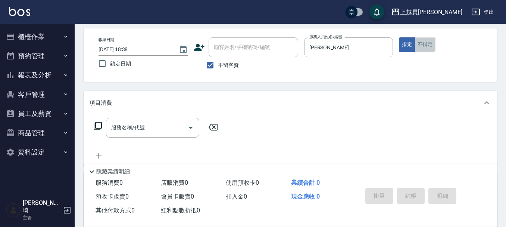
click at [428, 42] on button "不指定" at bounding box center [425, 44] width 21 height 15
drag, startPoint x: 142, startPoint y: 133, endPoint x: 495, endPoint y: 122, distance: 353.2
click at [143, 133] on input "服務名稱/代號" at bounding box center [146, 127] width 75 height 13
drag, startPoint x: 412, startPoint y: 45, endPoint x: 394, endPoint y: 52, distance: 19.1
click at [411, 45] on button "指定" at bounding box center [407, 44] width 16 height 15
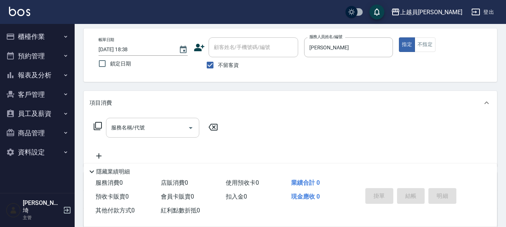
click at [169, 127] on input "服務名稱/代號" at bounding box center [146, 127] width 75 height 13
drag, startPoint x: 131, startPoint y: 131, endPoint x: 194, endPoint y: 127, distance: 63.6
click at [138, 129] on input "服務名稱/代號" at bounding box center [146, 127] width 75 height 13
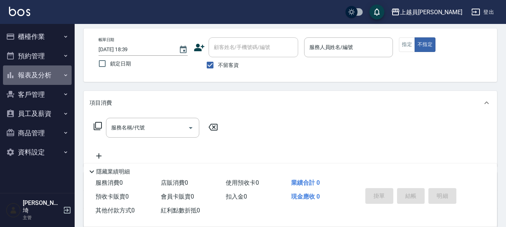
click at [46, 72] on button "報表及分析" at bounding box center [37, 74] width 69 height 19
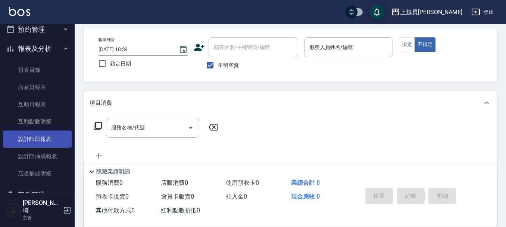
scroll to position [37, 0]
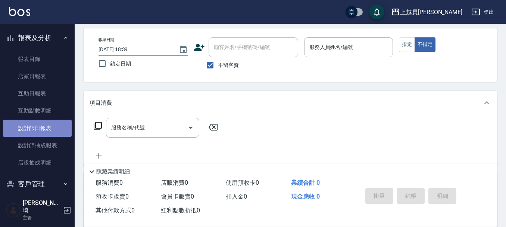
click at [41, 128] on link "設計師日報表" at bounding box center [37, 127] width 69 height 17
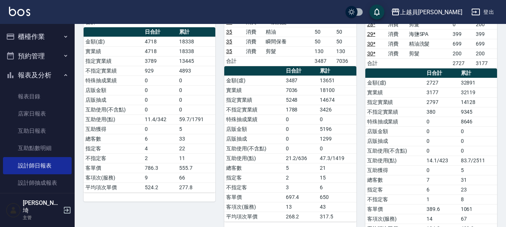
scroll to position [564, 0]
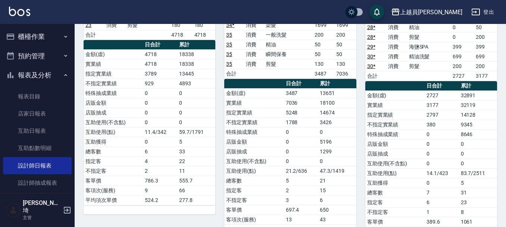
click at [58, 37] on button "櫃檯作業" at bounding box center [37, 36] width 69 height 19
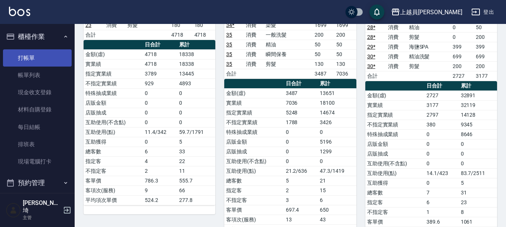
click at [41, 63] on link "打帳單" at bounding box center [37, 57] width 69 height 17
